Goal: Task Accomplishment & Management: Use online tool/utility

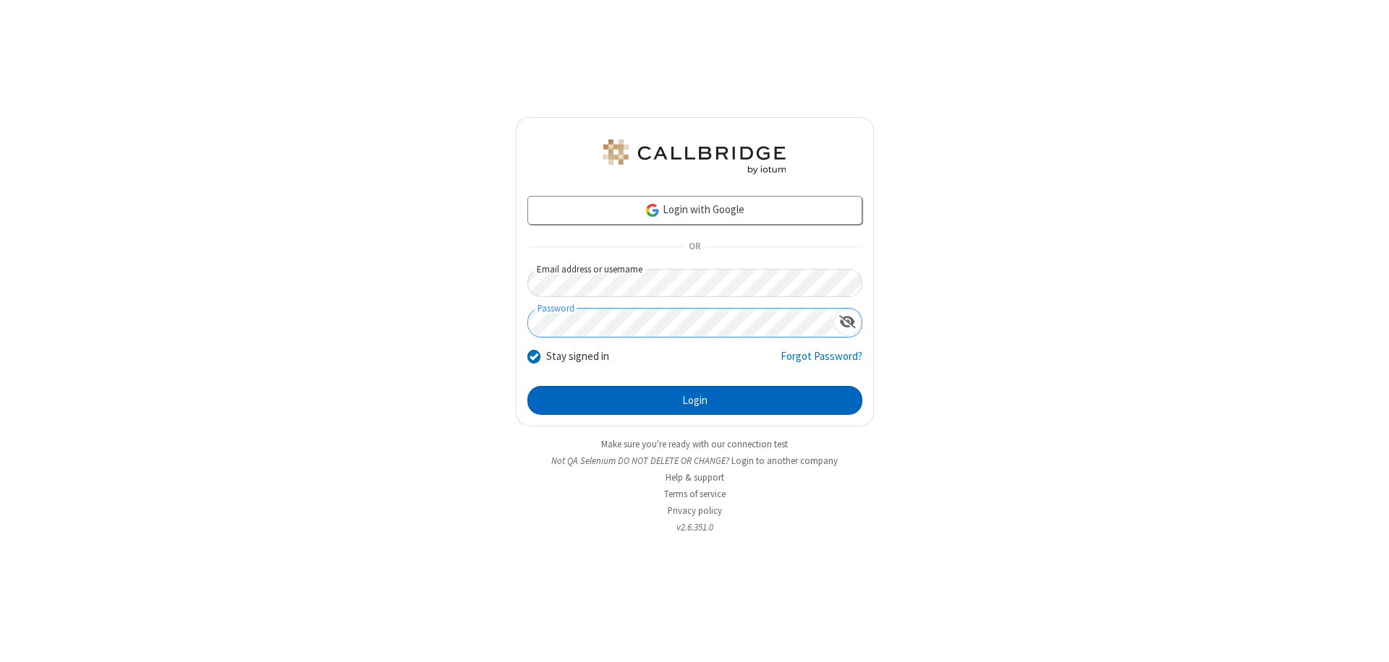
click at [694, 401] on button "Login" at bounding box center [694, 400] width 335 height 29
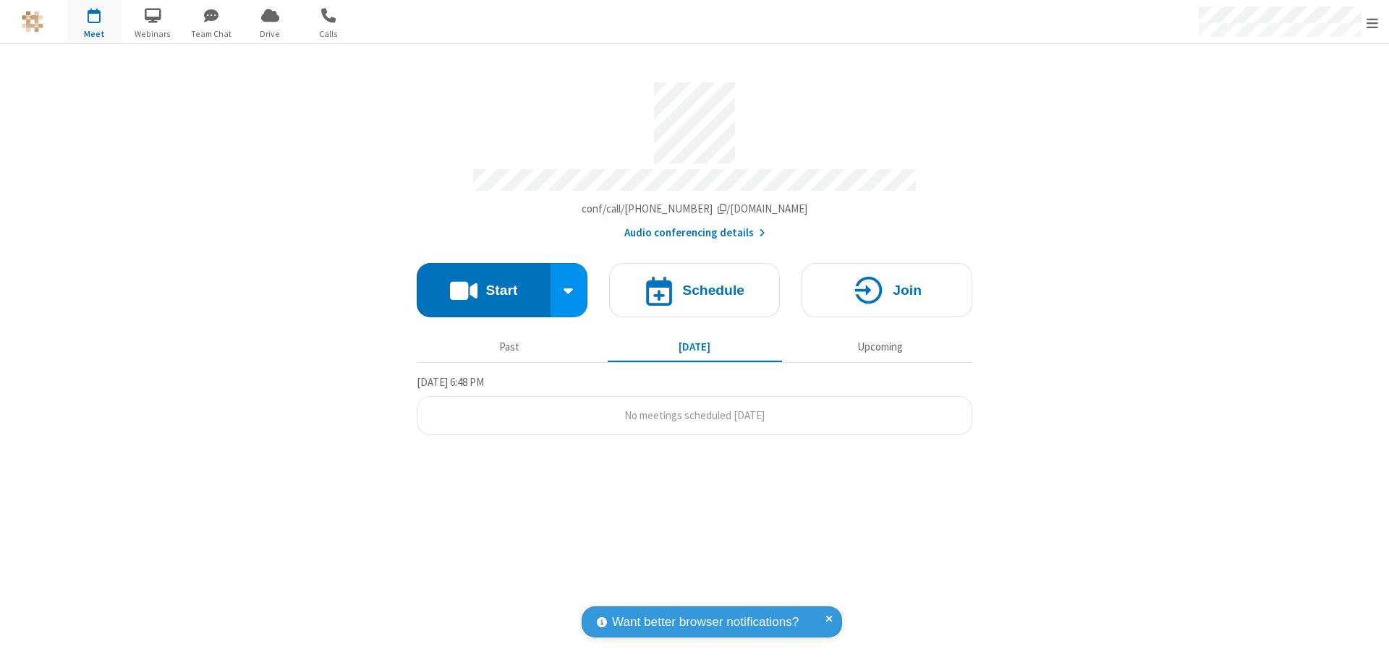
click at [483, 284] on button "Start" at bounding box center [484, 290] width 134 height 54
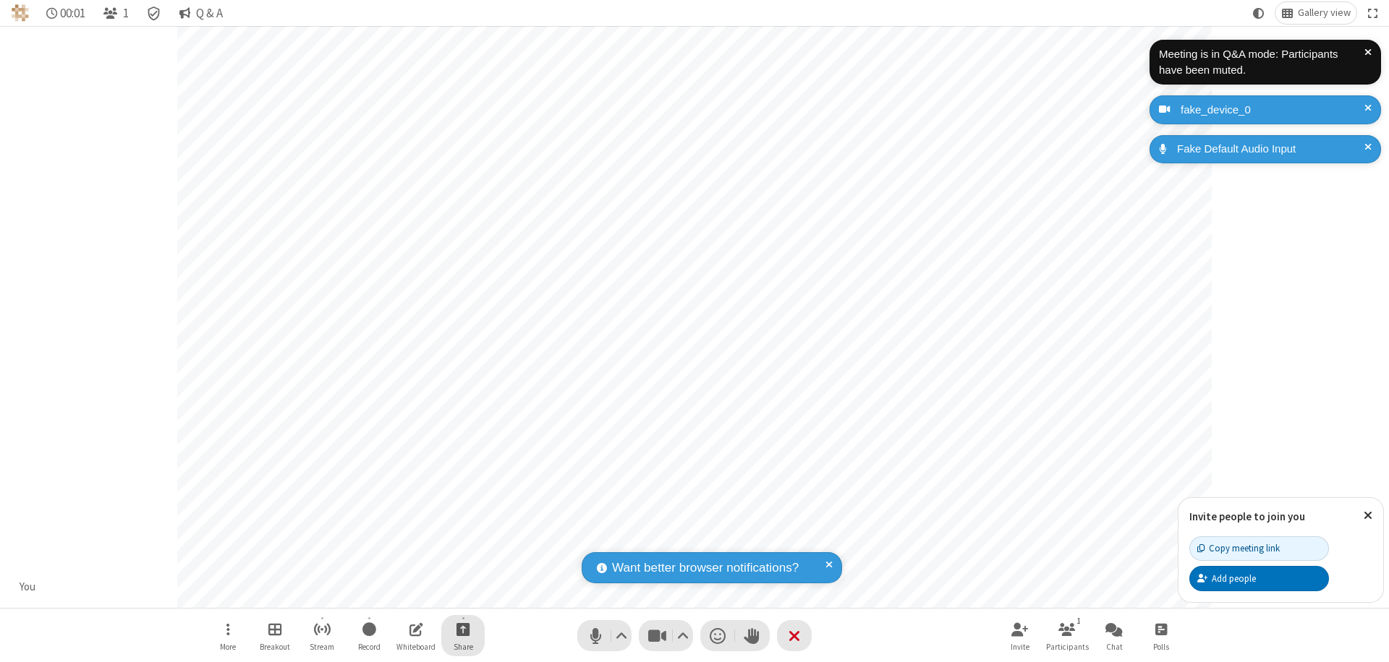
click at [463, 629] on span "Start sharing" at bounding box center [463, 630] width 14 height 18
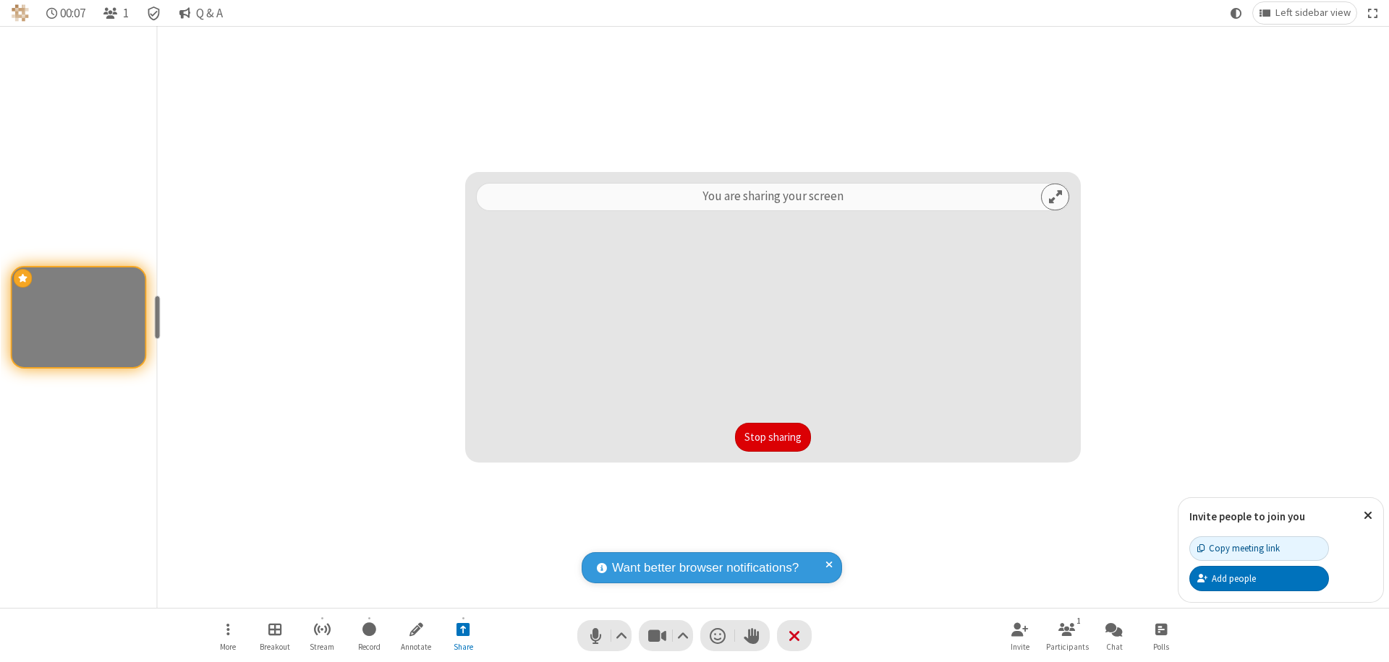
click at [772, 438] on button "Stop sharing" at bounding box center [773, 437] width 76 height 29
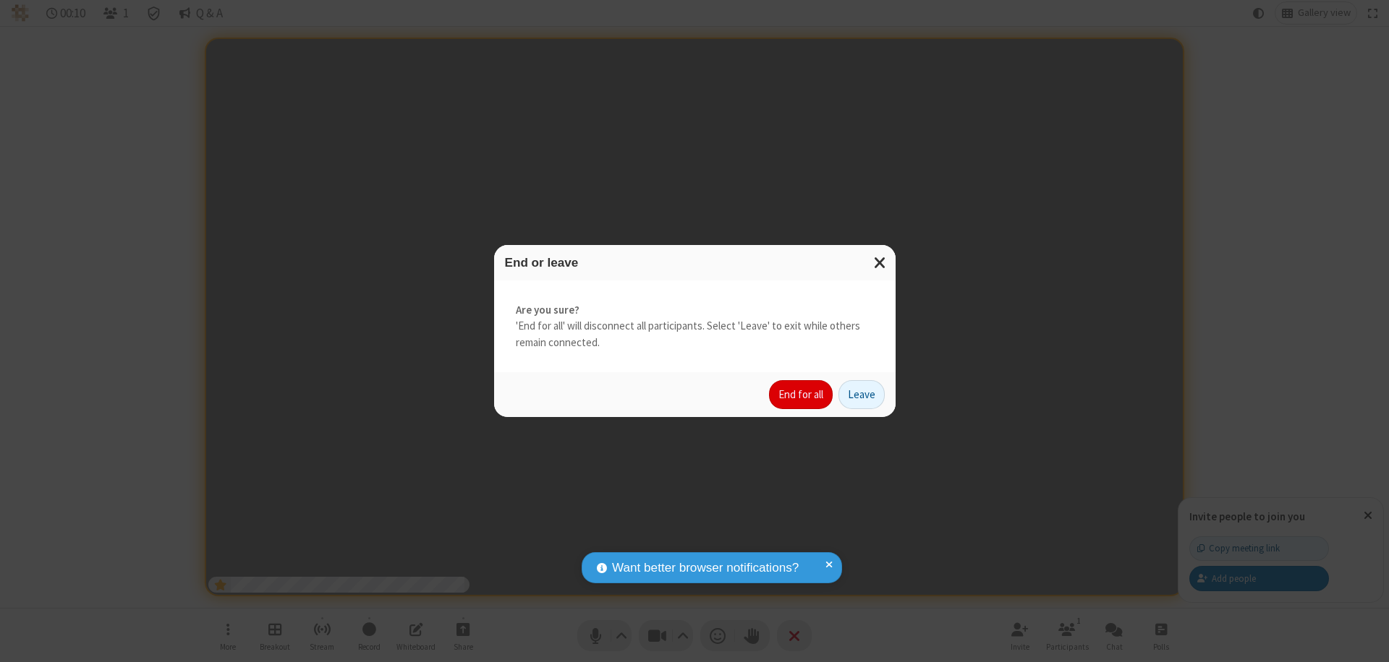
click at [801, 395] on button "End for all" at bounding box center [801, 394] width 64 height 29
